Goal: Check status: Check status

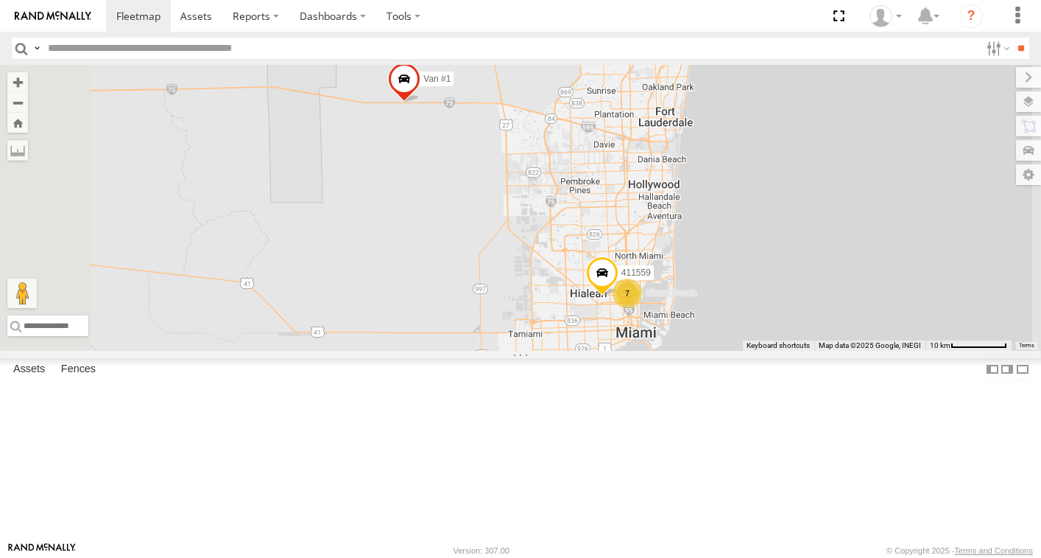
click at [421, 103] on span at bounding box center [404, 83] width 32 height 40
click at [343, 86] on label at bounding box center [329, 81] width 27 height 10
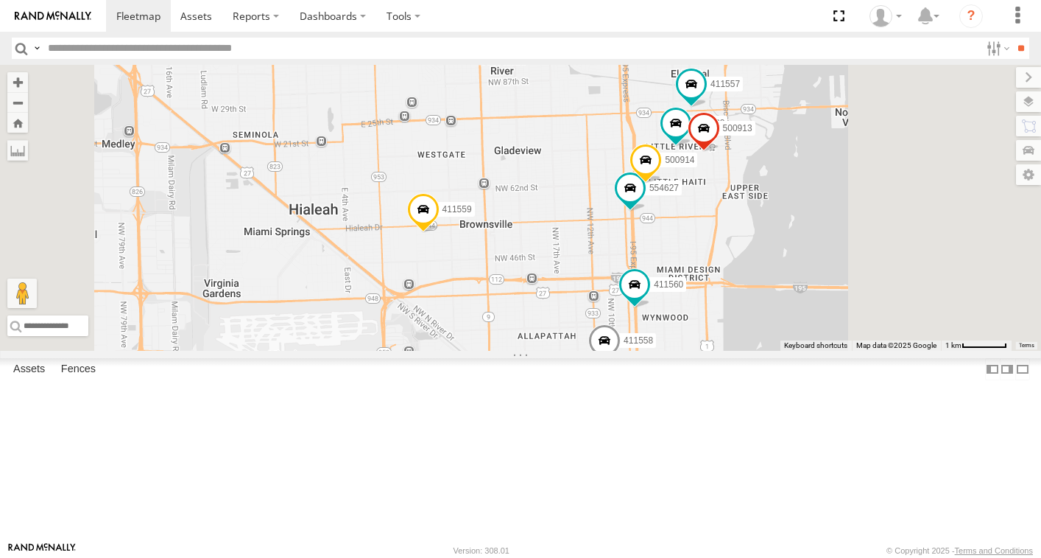
drag, startPoint x: 765, startPoint y: 278, endPoint x: 709, endPoint y: 315, distance: 66.8
click at [709, 315] on div "Van #1 411559 554627 500914 411557 554628 500913 411558 411560" at bounding box center [520, 208] width 1041 height 286
